Goal: Use online tool/utility: Utilize a website feature to perform a specific function

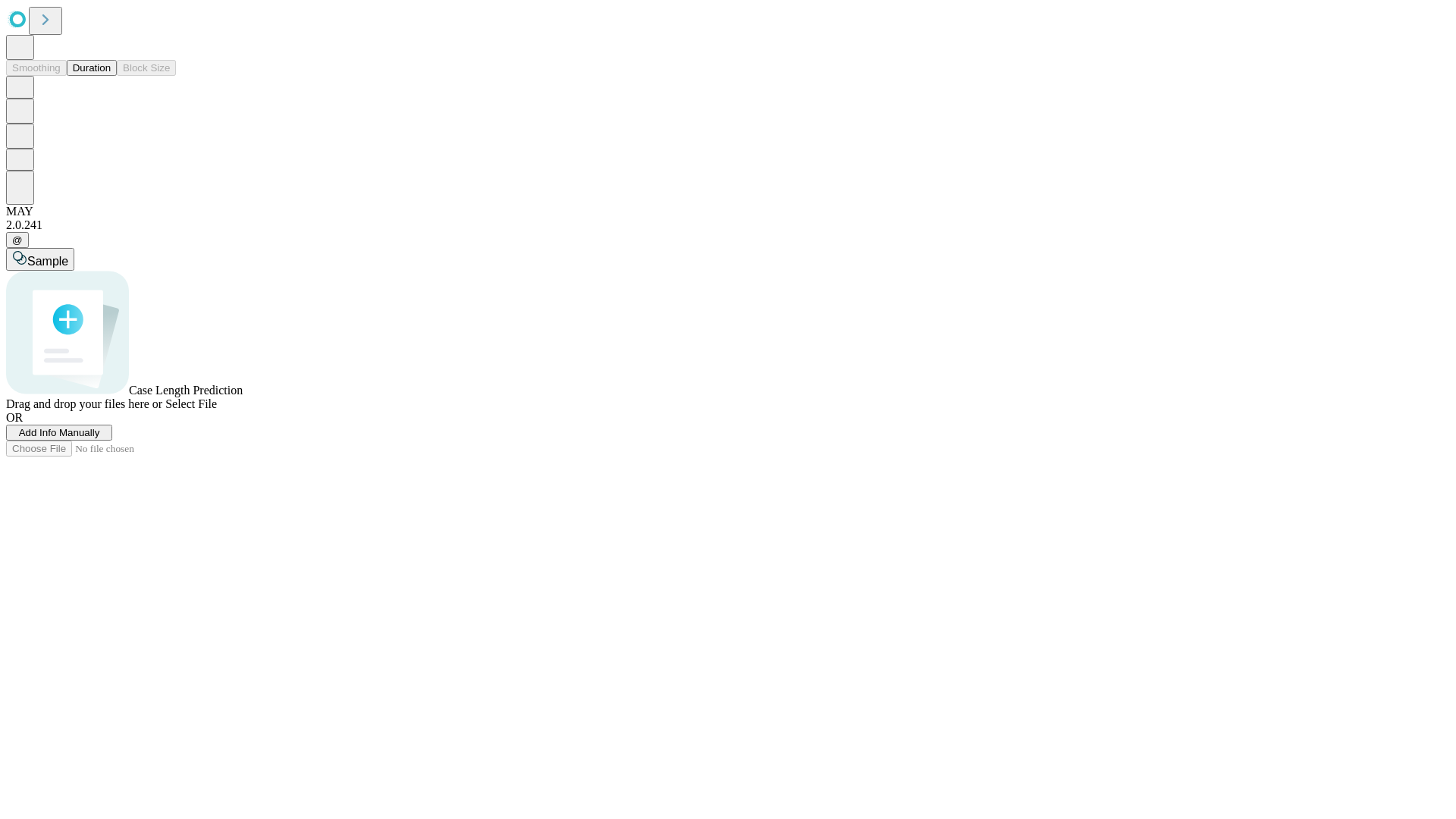
click at [110, 76] on button "Duration" at bounding box center [92, 67] width 50 height 16
click at [100, 439] on span "Add Info Manually" at bounding box center [59, 433] width 81 height 11
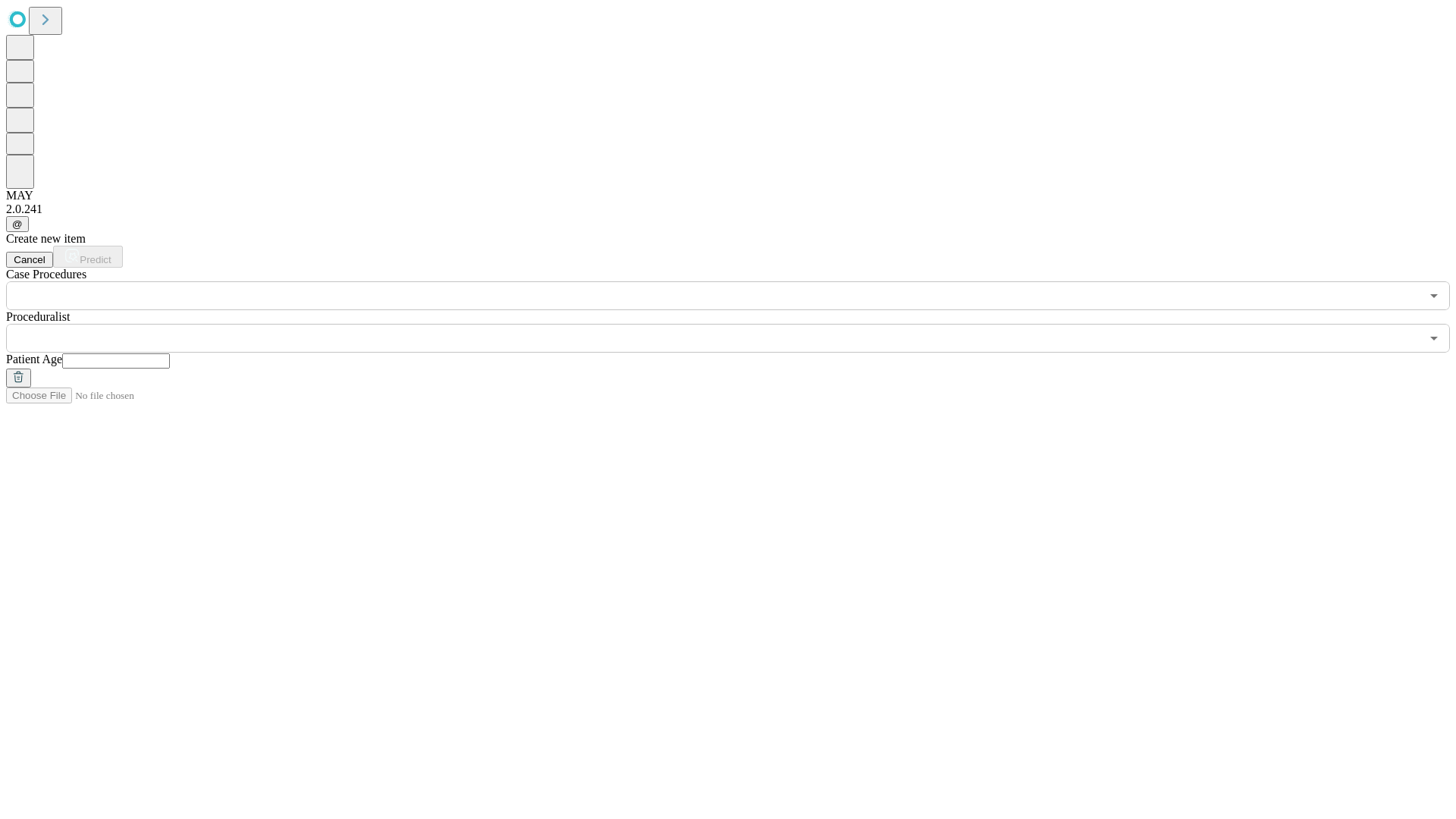
click at [170, 353] on input "text" at bounding box center [116, 361] width 108 height 16
type input "**"
click at [738, 324] on input "text" at bounding box center [713, 338] width 1414 height 29
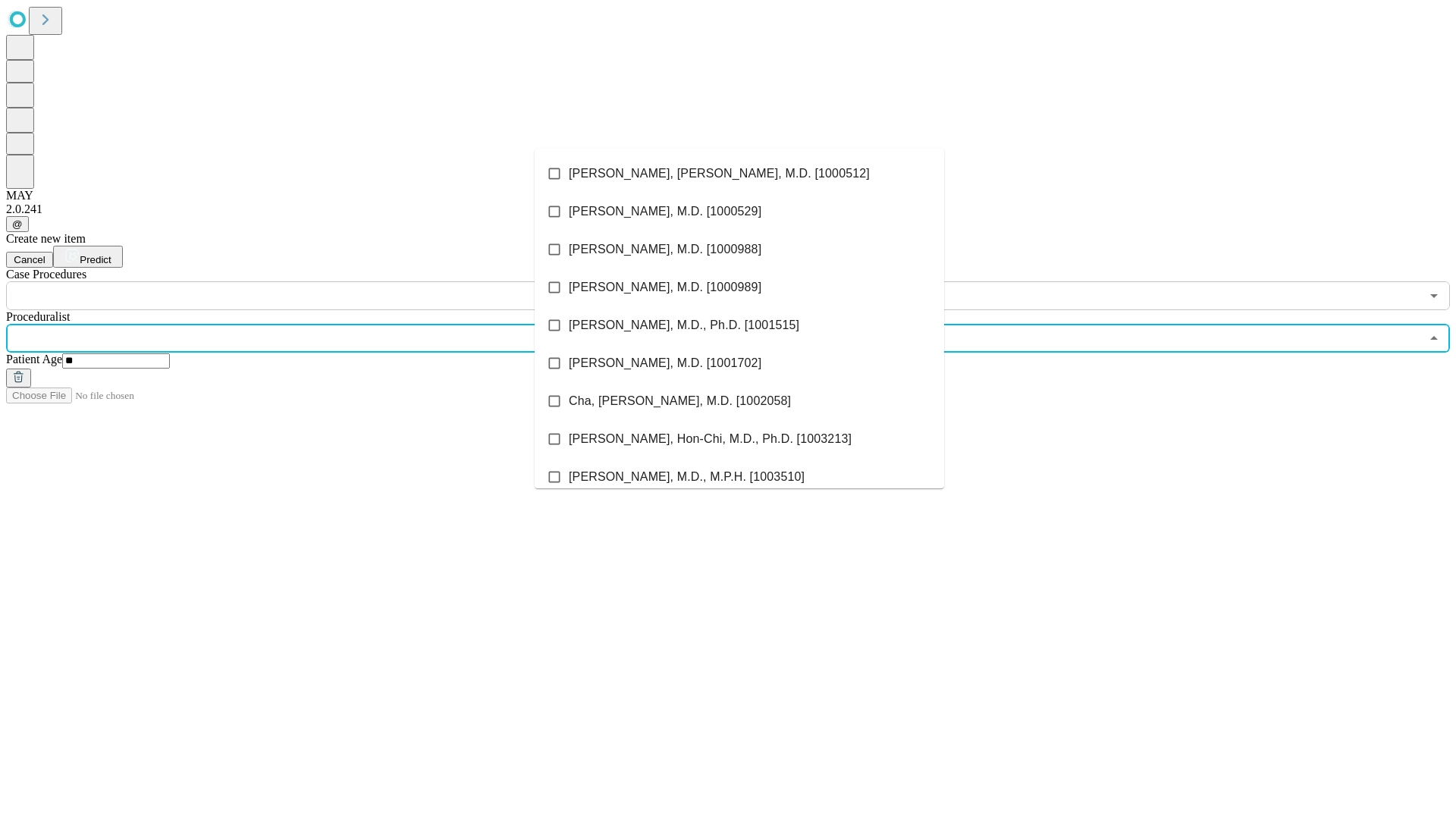
click at [739, 173] on li "[PERSON_NAME], [PERSON_NAME], M.D. [1000512]" at bounding box center [739, 173] width 409 height 38
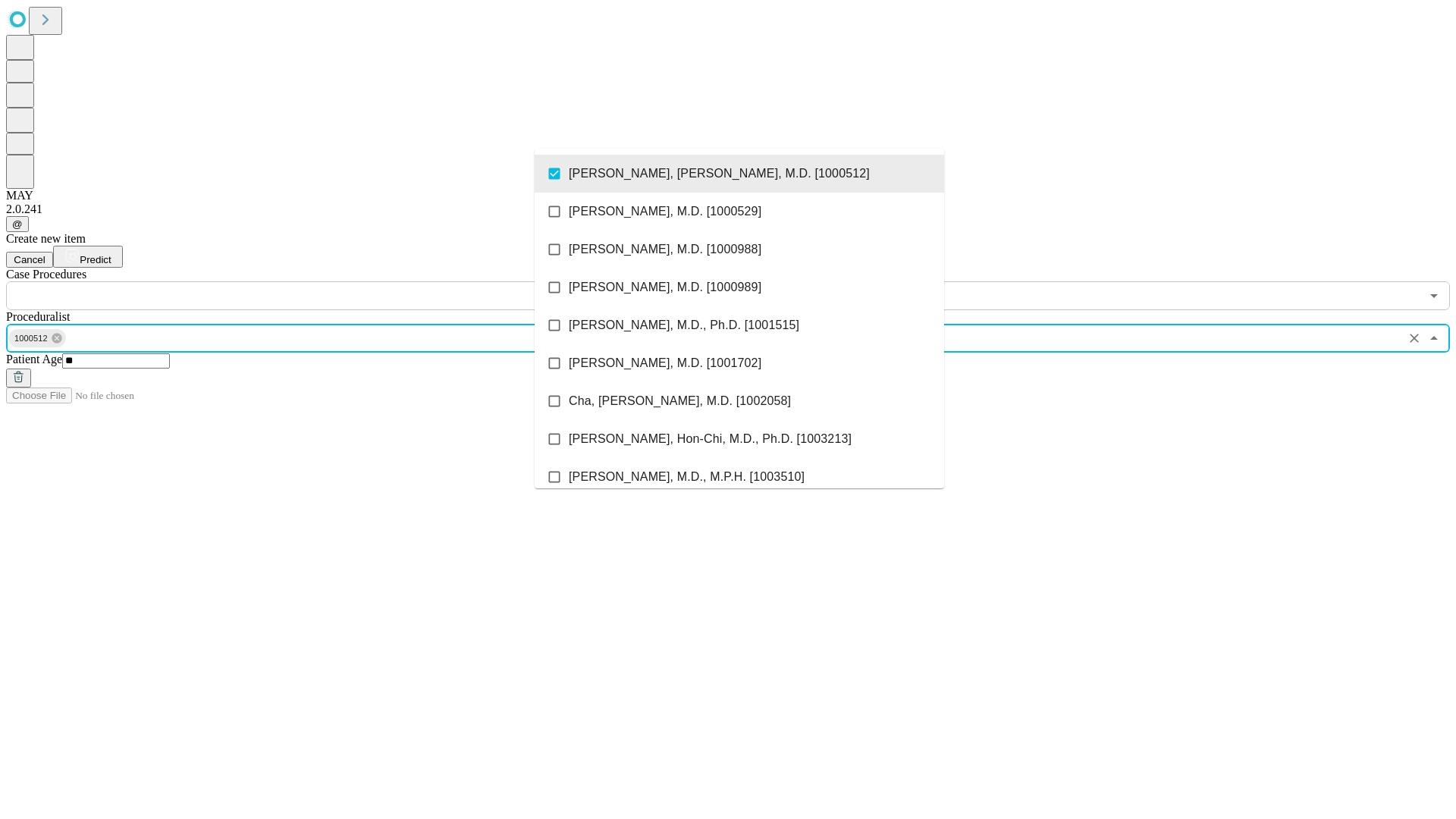
click at [318, 281] on input "text" at bounding box center [713, 295] width 1414 height 29
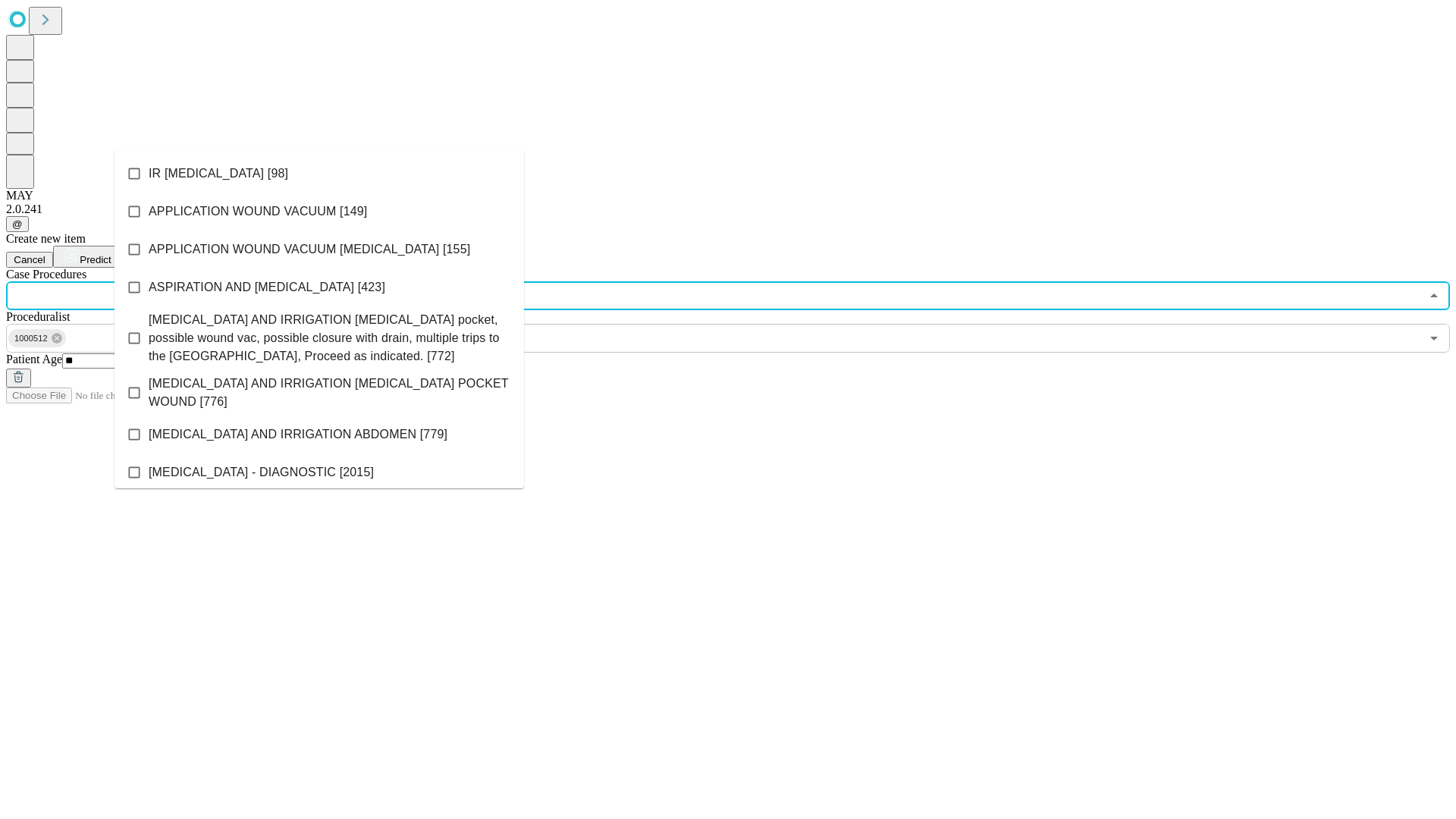
click at [319, 173] on li "IR [MEDICAL_DATA] [98]" at bounding box center [319, 173] width 409 height 38
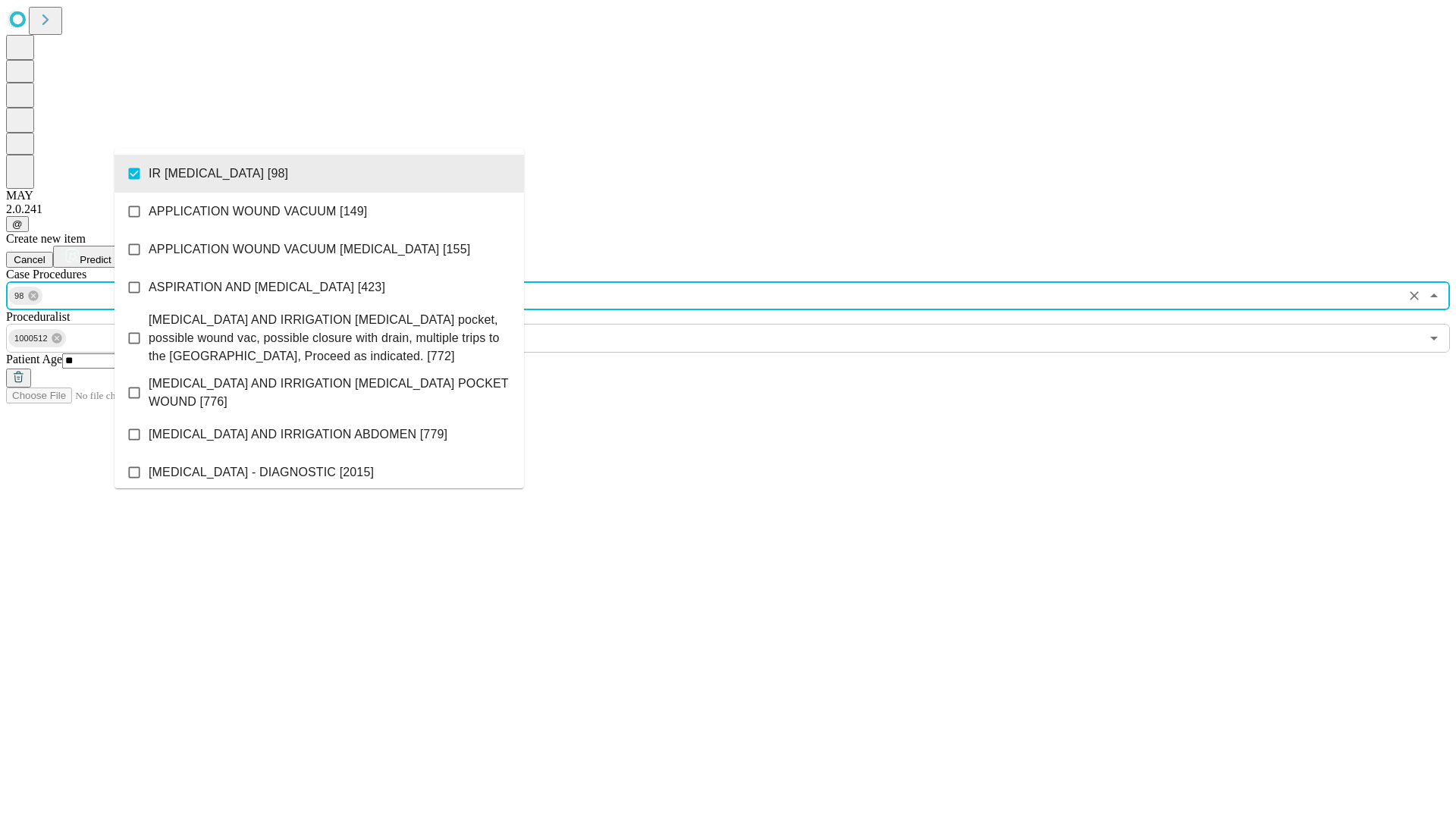
click at [110, 254] on span "Predict" at bounding box center [95, 259] width 31 height 11
